Goal: Find specific page/section: Find specific page/section

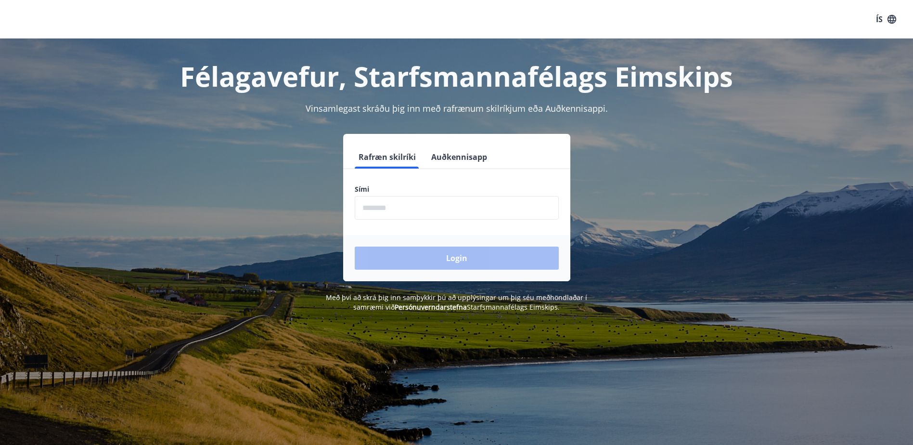
click at [446, 212] on input "phone" at bounding box center [457, 208] width 204 height 24
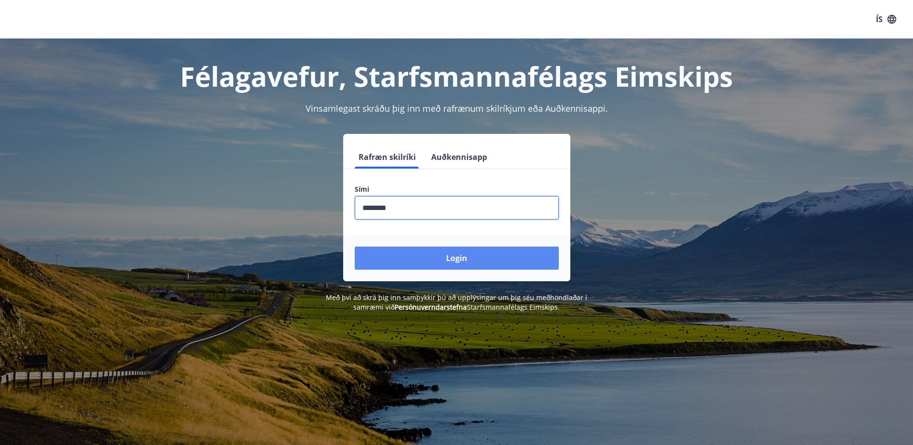
type input "********"
click at [457, 258] on button "Login" at bounding box center [457, 257] width 204 height 23
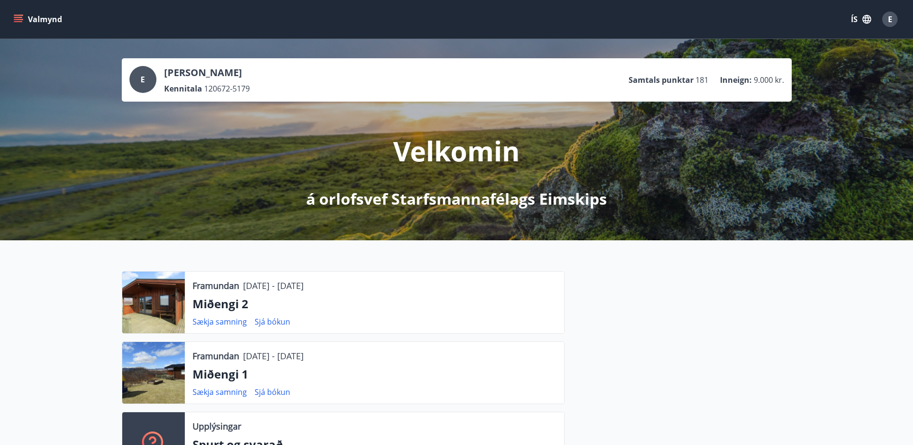
click at [709, 328] on div at bounding box center [677, 376] width 227 height 211
click at [18, 19] on icon "menu" at bounding box center [18, 19] width 10 height 10
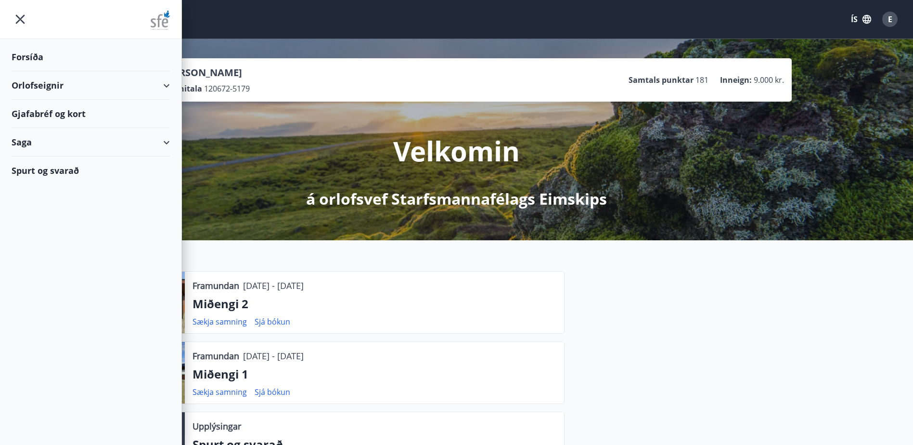
click at [166, 85] on div "Orlofseignir" at bounding box center [91, 85] width 158 height 28
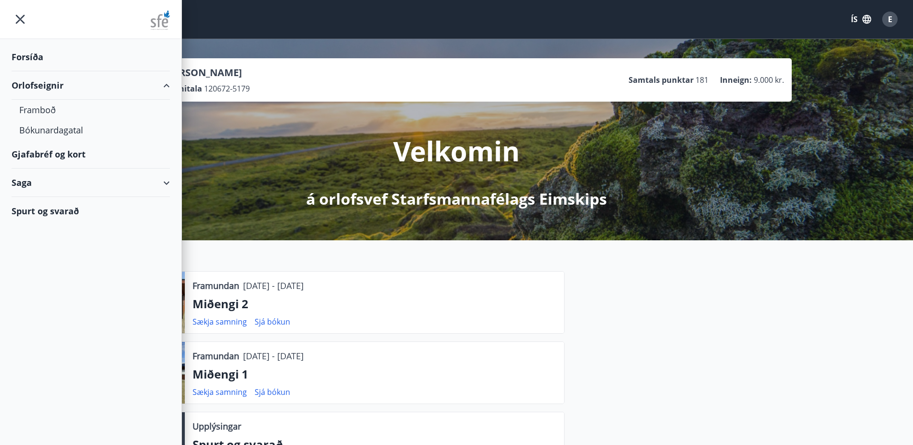
click at [166, 85] on div "Orlofseignir" at bounding box center [91, 85] width 158 height 28
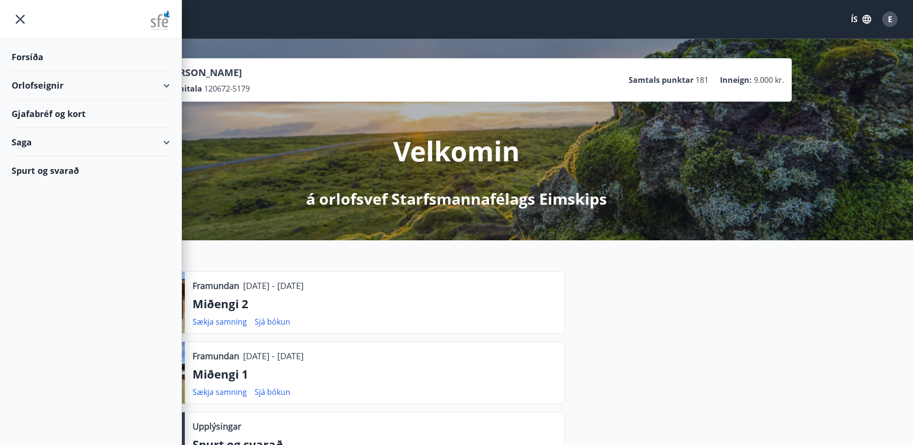
click at [68, 114] on div "Gjafabréf og kort" at bounding box center [91, 114] width 158 height 28
